Goal: Transaction & Acquisition: Obtain resource

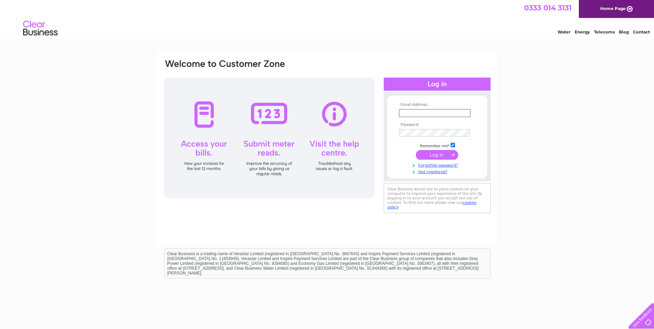
drag, startPoint x: 412, startPoint y: 109, endPoint x: 415, endPoint y: 112, distance: 4.4
click at [413, 109] on input "text" at bounding box center [435, 113] width 72 height 8
type input "[PERSON_NAME][EMAIL_ADDRESS][DOMAIN_NAME]"
click at [416, 150] on input "submit" at bounding box center [437, 155] width 42 height 10
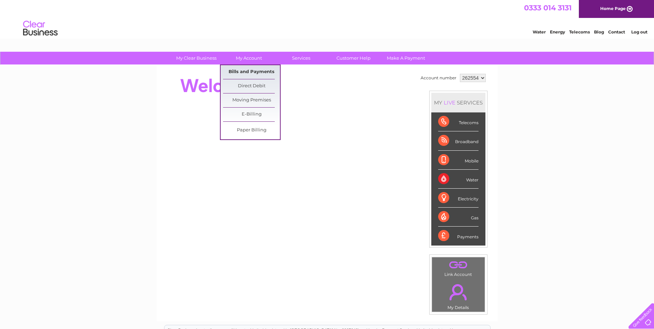
click at [243, 71] on link "Bills and Payments" at bounding box center [251, 72] width 57 height 14
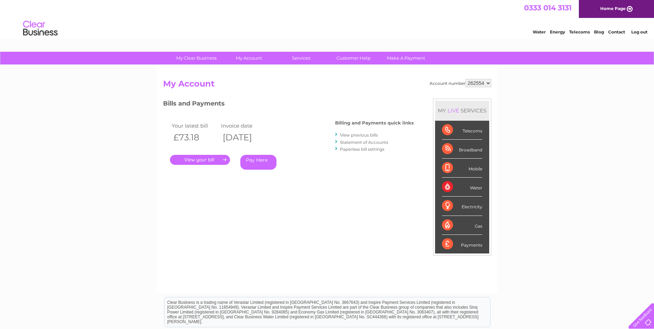
click at [191, 158] on link "." at bounding box center [200, 160] width 60 height 10
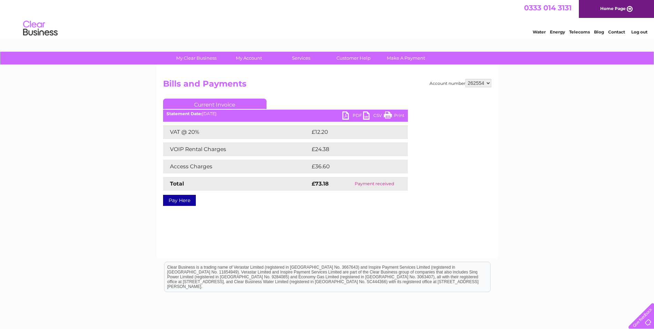
drag, startPoint x: 544, startPoint y: 166, endPoint x: 522, endPoint y: 154, distance: 24.8
click at [544, 166] on div "My Clear Business Login Details My Details My Preferences Link Account My Accou…" at bounding box center [327, 214] width 654 height 324
click at [353, 115] on link "PDF" at bounding box center [352, 116] width 21 height 10
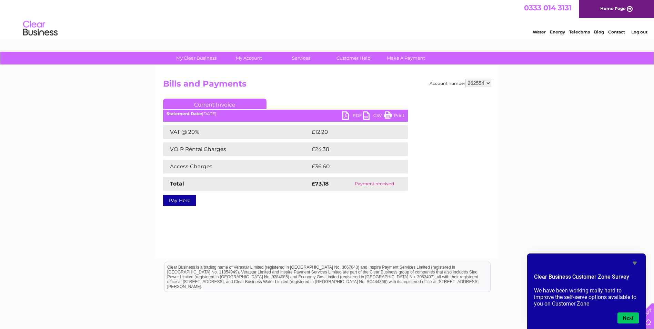
click at [481, 85] on select "262554 262564 262566 262571 390086 390271 406823 442778 442779 442781 442783 44…" at bounding box center [478, 83] width 26 height 8
select select "262564"
click at [465, 79] on select "262554 262564 262566 262571 390086 390271 406823 442778 442779 442781 442783 44…" at bounding box center [478, 83] width 26 height 8
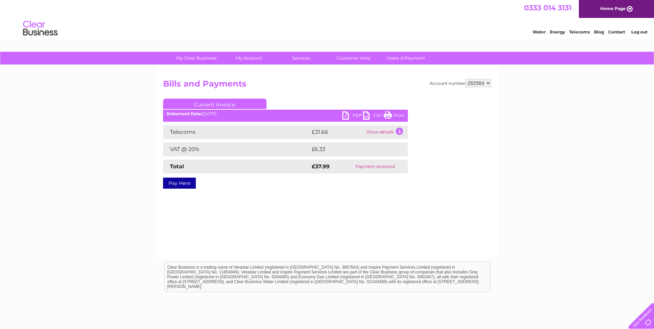
click at [352, 113] on link "PDF" at bounding box center [352, 116] width 21 height 10
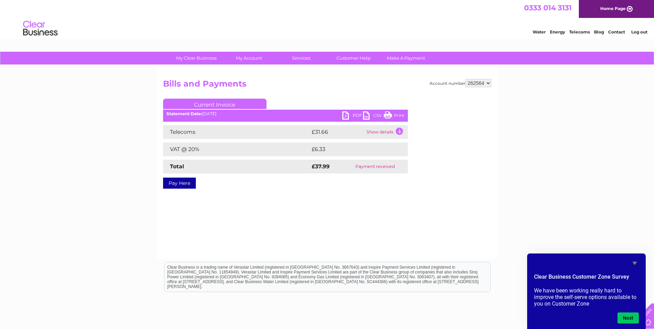
click at [485, 84] on select "262554 262564 262566 262571 390086 390271 406823 442778 442779 442781 442783 44…" at bounding box center [478, 83] width 26 height 8
select select "262566"
click at [465, 79] on select "262554 262564 262566 262571 390086 390271 406823 442778 442779 442781 442783 44…" at bounding box center [478, 83] width 26 height 8
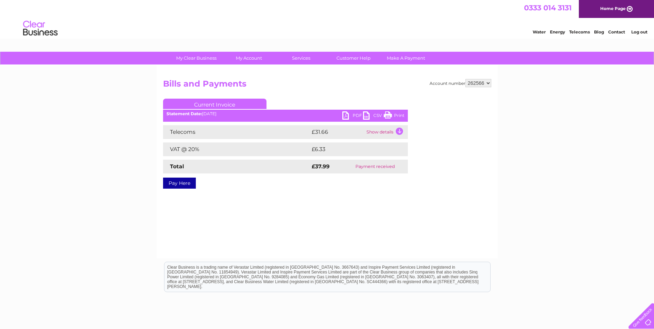
click at [347, 113] on link "PDF" at bounding box center [352, 116] width 21 height 10
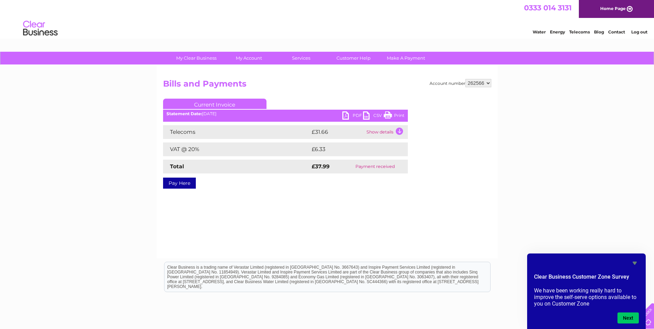
click at [488, 82] on select "262554 262564 262566 262571 390086 390271 406823 442778 442779 442781 442783 44…" at bounding box center [478, 83] width 26 height 8
select select "262571"
click at [465, 79] on select "262554 262564 262566 262571 390086 390271 406823 442778 442779 442781 442783 44…" at bounding box center [478, 83] width 26 height 8
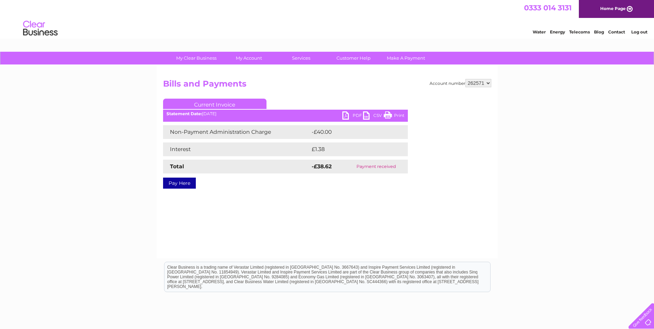
click at [482, 84] on select "262554 262564 262566 262571 390086 390271 406823 442778 442779 442781 442783 44…" at bounding box center [478, 83] width 26 height 8
select select "390086"
click at [465, 79] on select "262554 262564 262566 262571 390086 390271 406823 442778 442779 442781 442783 44…" at bounding box center [478, 83] width 26 height 8
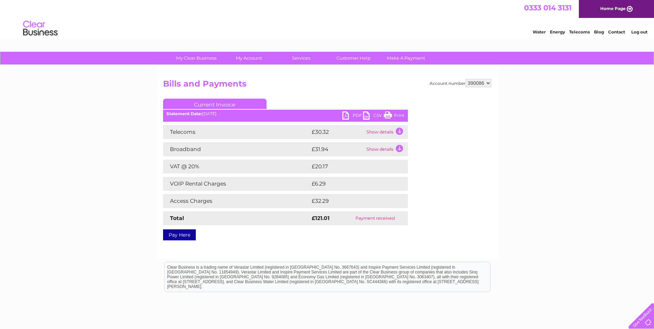
click at [350, 114] on link "PDF" at bounding box center [352, 116] width 21 height 10
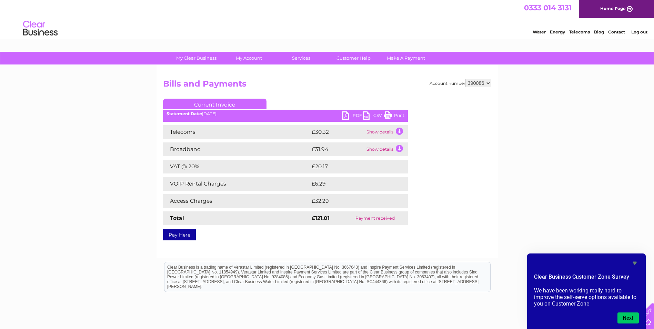
click at [487, 83] on select "262554 262564 262566 262571 390086 390271 406823 442778 442779 442781 442783 44…" at bounding box center [478, 83] width 26 height 8
select select "390271"
click at [465, 79] on select "262554 262564 262566 262571 390086 390271 406823 442778 442779 442781 442783 44…" at bounding box center [478, 83] width 26 height 8
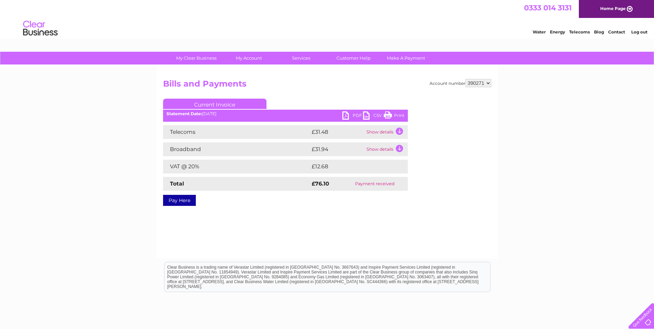
click at [355, 113] on link "PDF" at bounding box center [352, 116] width 21 height 10
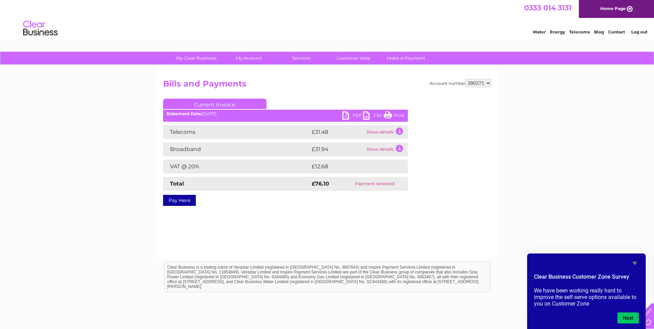
click at [480, 82] on select "262554 262564 262566 262571 390086 390271 406823 442778 442779 442781 442783 44…" at bounding box center [478, 83] width 26 height 8
select select "406823"
click at [465, 79] on select "262554 262564 262566 262571 390086 390271 406823 442778 442779 442781 442783 44…" at bounding box center [478, 83] width 26 height 8
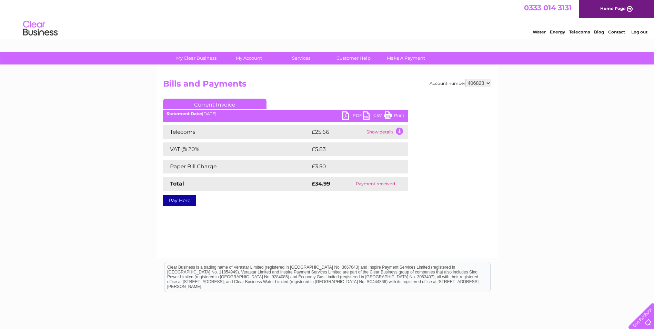
click at [481, 84] on select "262554 262564 262566 262571 390086 390271 406823 442778 442779 442781 442783 44…" at bounding box center [478, 83] width 26 height 8
select select "442778"
click at [465, 79] on select "262554 262564 262566 262571 390086 390271 406823 442778 442779 442781 442783 44…" at bounding box center [478, 83] width 26 height 8
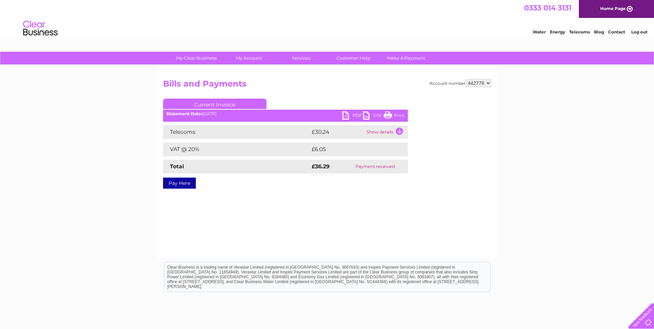
click at [477, 82] on select "262554 262564 262566 262571 390086 390271 406823 442778 442779 442781 442783 44…" at bounding box center [478, 83] width 26 height 8
select select "442779"
click at [465, 79] on select "262554 262564 262566 262571 390086 390271 406823 442778 442779 442781 442783 44…" at bounding box center [478, 83] width 26 height 8
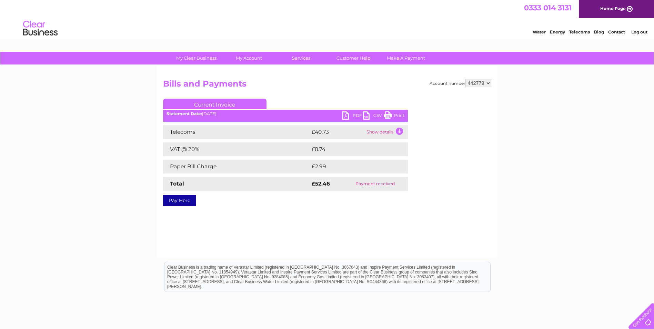
drag, startPoint x: 486, startPoint y: 83, endPoint x: 484, endPoint y: 88, distance: 5.6
click at [486, 83] on select "262554 262564 262566 262571 390086 390271 406823 442778 442779 442781 442783 44…" at bounding box center [478, 83] width 26 height 8
select select "442781"
click at [465, 79] on select "262554 262564 262566 262571 390086 390271 406823 442778 442779 442781 442783 44…" at bounding box center [478, 83] width 26 height 8
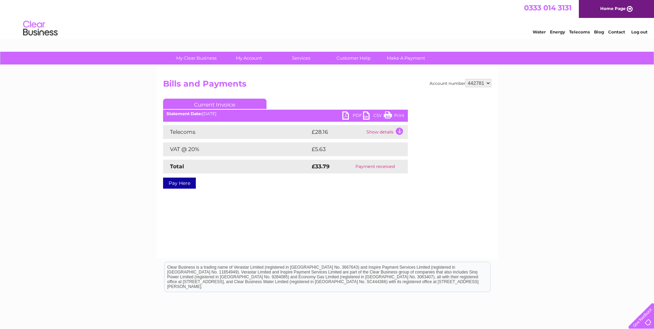
click at [350, 113] on link "PDF" at bounding box center [352, 116] width 21 height 10
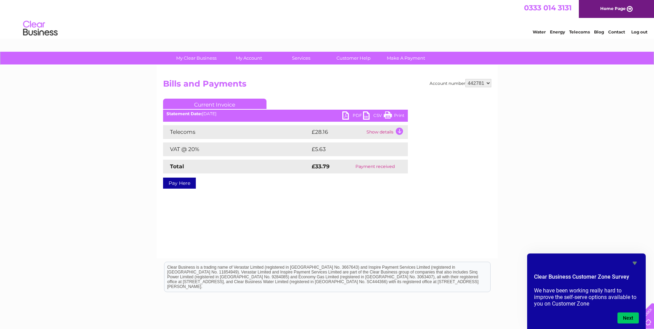
click at [482, 83] on select "262554 262564 262566 262571 390086 390271 406823 442778 442779 442781 442783 44…" at bounding box center [478, 83] width 26 height 8
select select "442783"
click at [465, 79] on select "262554 262564 262566 262571 390086 390271 406823 442778 442779 442781 442783 44…" at bounding box center [478, 83] width 26 height 8
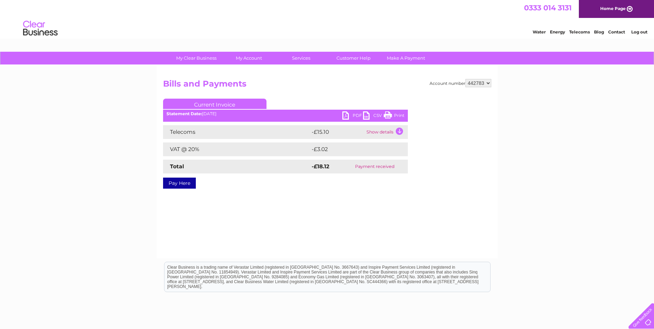
click at [484, 81] on select "262554 262564 262566 262571 390086 390271 406823 442778 442779 442781 442783 44…" at bounding box center [478, 83] width 26 height 8
select select "442844"
click at [465, 79] on select "262554 262564 262566 262571 390086 390271 406823 442778 442779 442781 442783 44…" at bounding box center [478, 83] width 26 height 8
click at [354, 116] on link "PDF" at bounding box center [352, 116] width 21 height 10
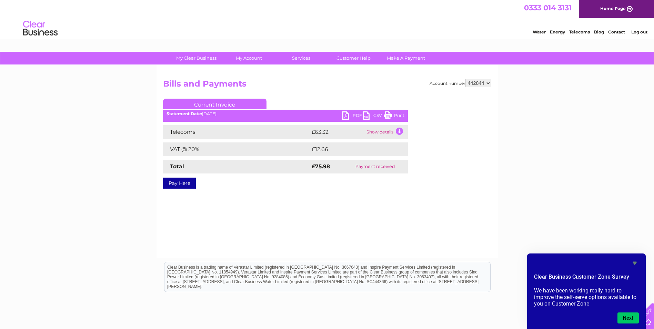
click at [484, 88] on h2 "Bills and Payments" at bounding box center [327, 85] width 328 height 13
click at [485, 84] on select "262554 262564 262566 262571 390086 390271 406823 442778 442779 442781 442783 44…" at bounding box center [478, 83] width 26 height 8
select select "451914"
click at [465, 79] on select "262554 262564 262566 262571 390086 390271 406823 442778 442779 442781 442783 44…" at bounding box center [478, 83] width 26 height 8
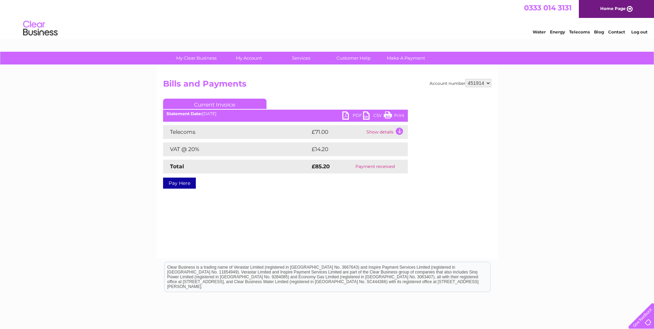
click at [350, 115] on link "PDF" at bounding box center [352, 116] width 21 height 10
